Goal: Task Accomplishment & Management: Manage account settings

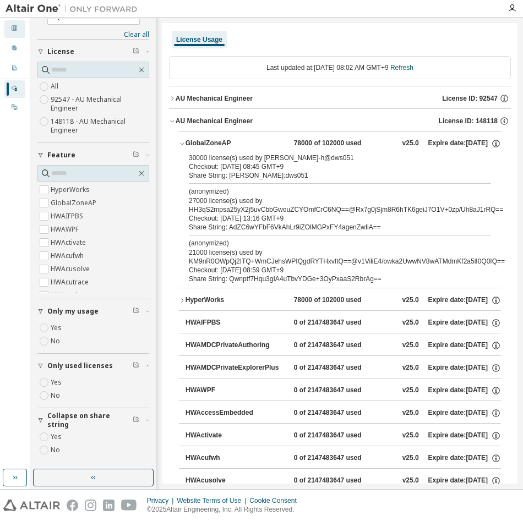
drag, startPoint x: 17, startPoint y: 25, endPoint x: 8, endPoint y: 30, distance: 10.1
click at [8, 30] on div "Dashboard" at bounding box center [14, 29] width 21 height 18
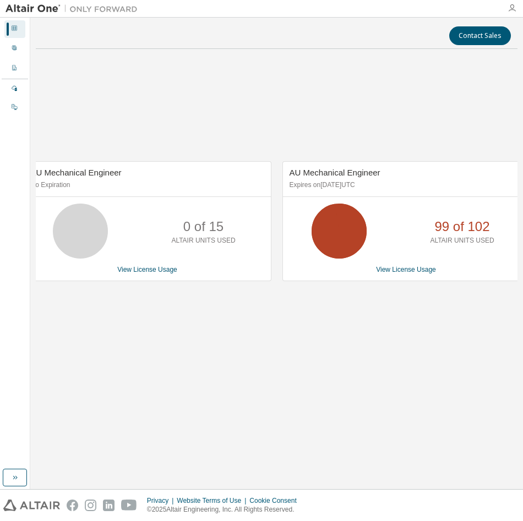
click at [511, 6] on icon "button" at bounding box center [511, 8] width 9 height 9
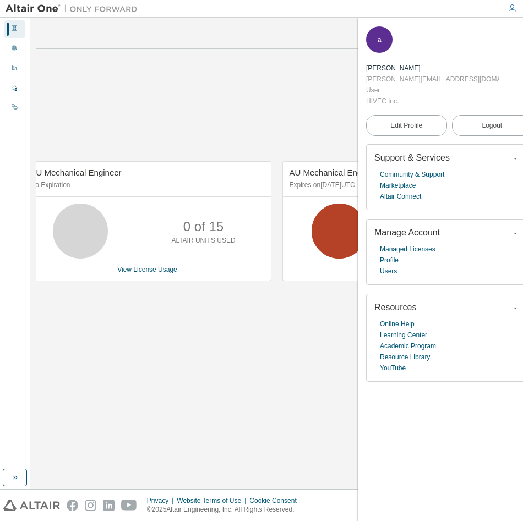
click at [337, 141] on div "AU Mechanical Engineer No Expiration 0 of 15 ALTAIR UNITS USED View License Usa…" at bounding box center [276, 227] width 481 height 339
